Goal: Information Seeking & Learning: Check status

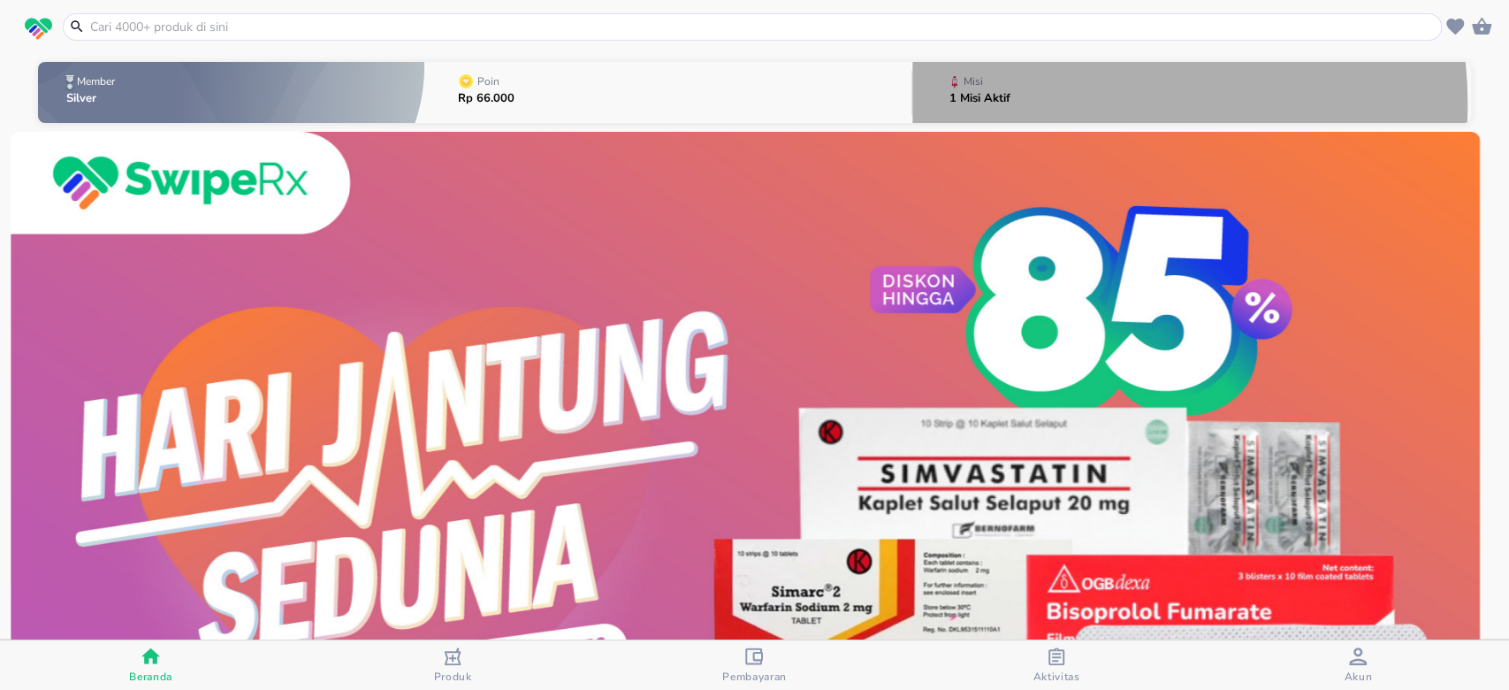
click at [1066, 103] on button "Misi 1 Misi Aktif" at bounding box center [1192, 92] width 559 height 70
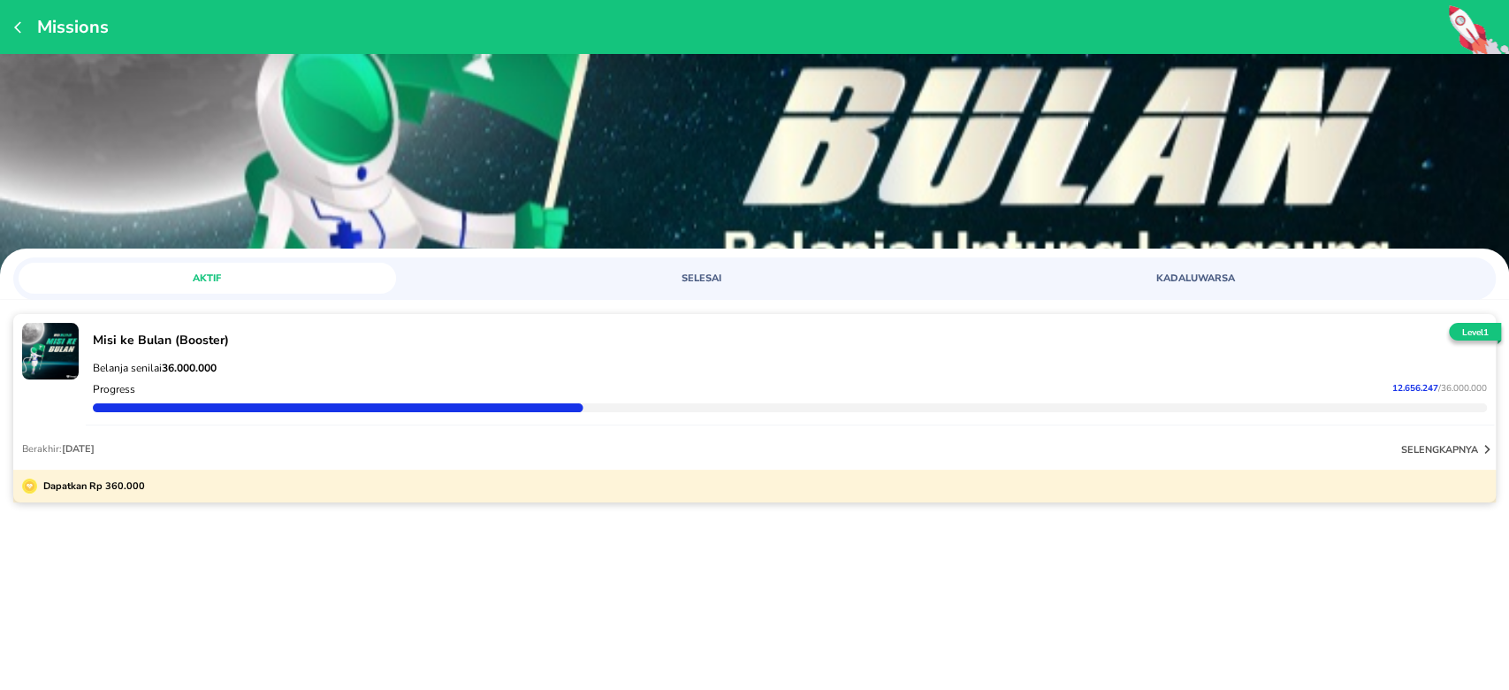
click at [662, 454] on div "Berakhir: [DATE] selengkapnya" at bounding box center [754, 448] width 1483 height 42
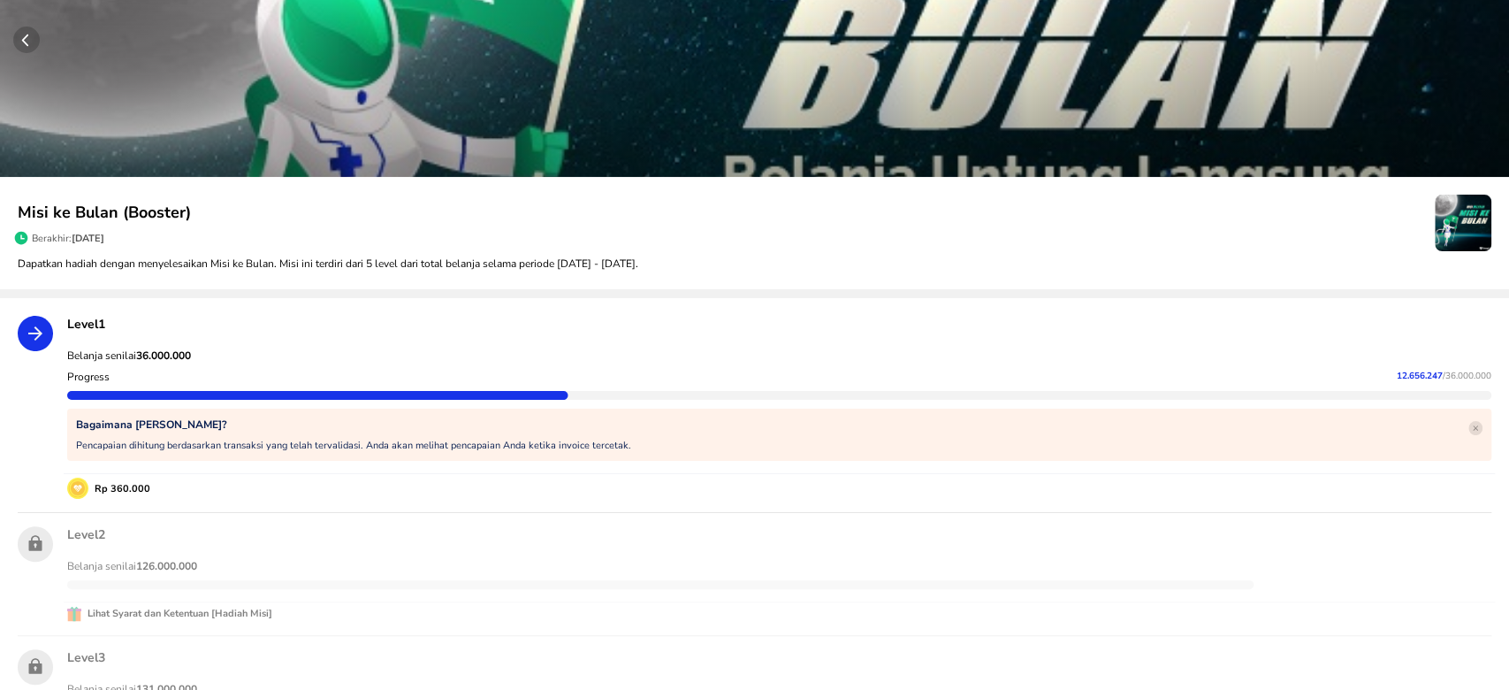
click at [176, 359] on strong "36.000.000" at bounding box center [163, 355] width 55 height 14
copy strong "36.000.000"
click at [1397, 377] on span "12.656.247" at bounding box center [1420, 376] width 46 height 12
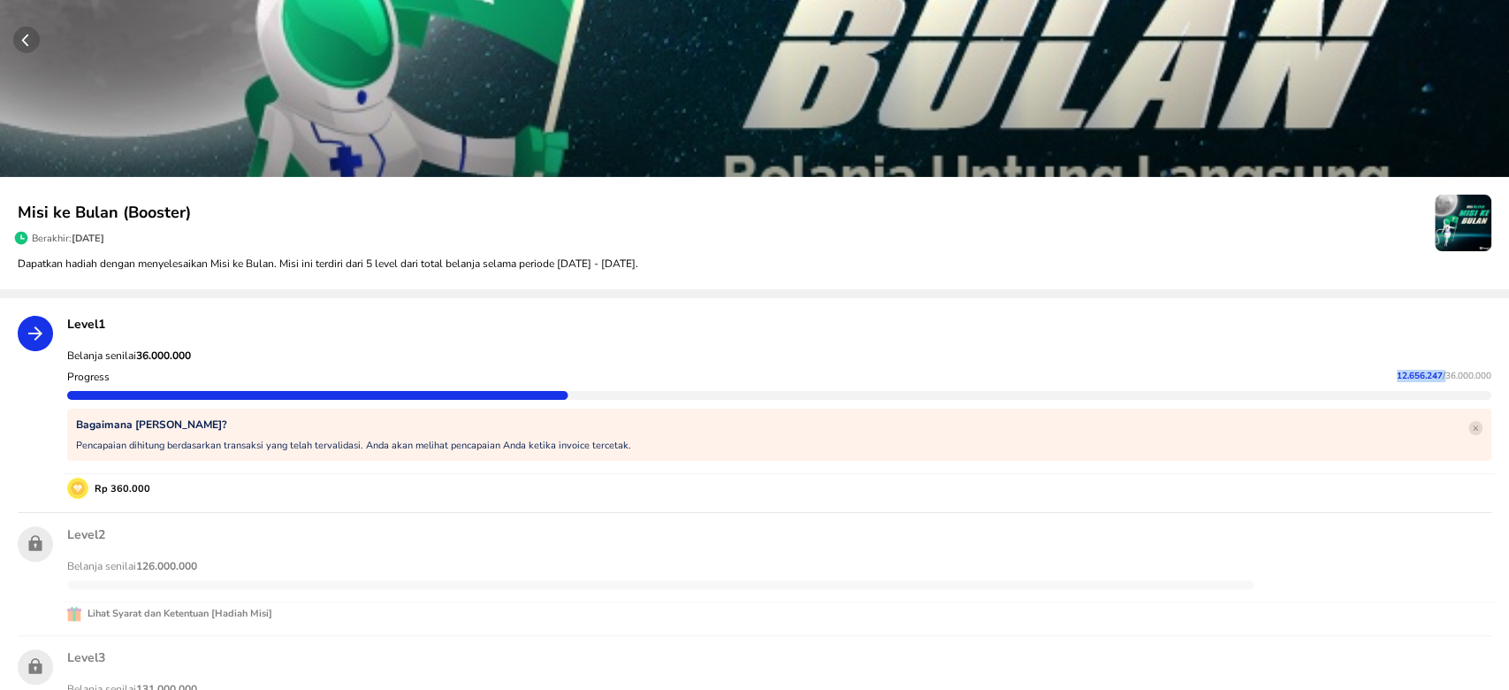
copy p "12.656.247"
